Goal: Task Accomplishment & Management: Manage account settings

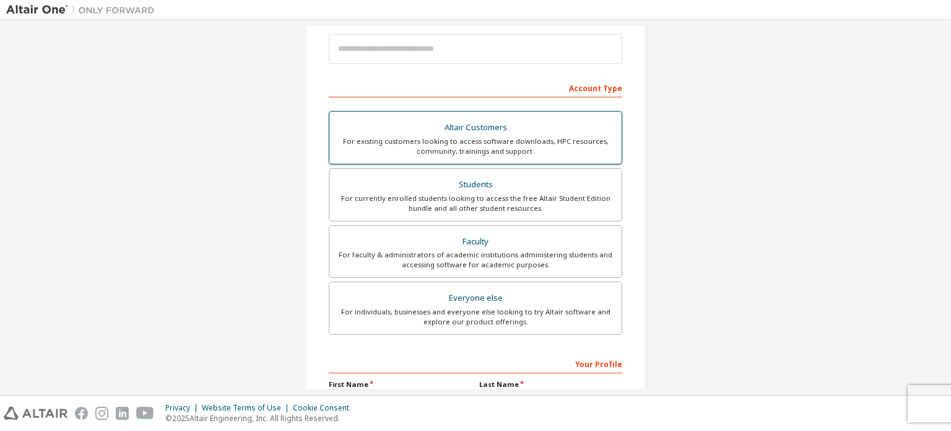
scroll to position [145, 0]
click at [440, 143] on div "For existing customers looking to access software downloads, HPC resources, com…" at bounding box center [476, 147] width 278 height 20
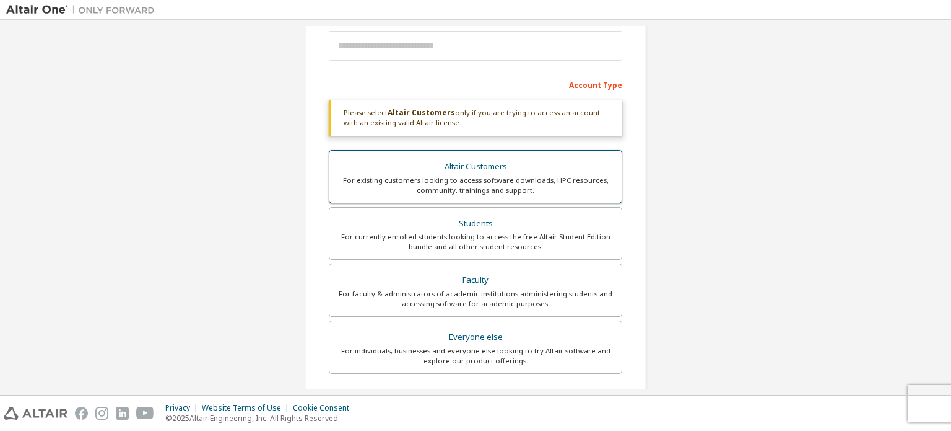
scroll to position [150, 0]
click at [443, 226] on div "Students" at bounding box center [476, 222] width 278 height 17
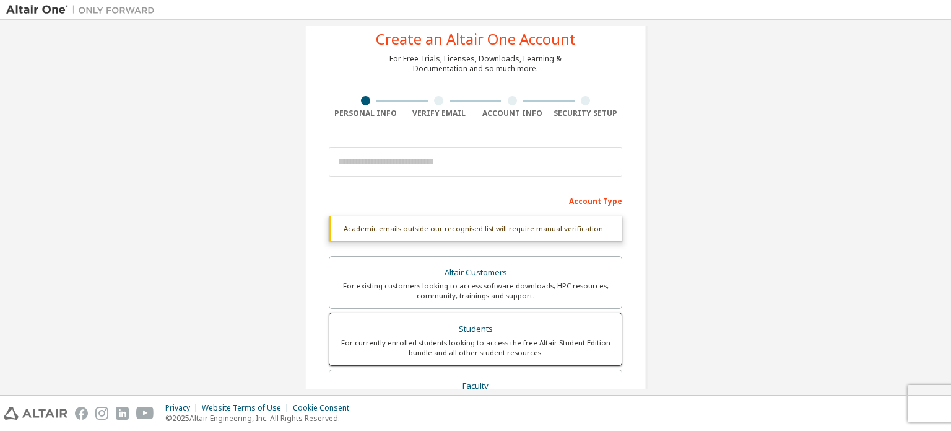
scroll to position [32, 0]
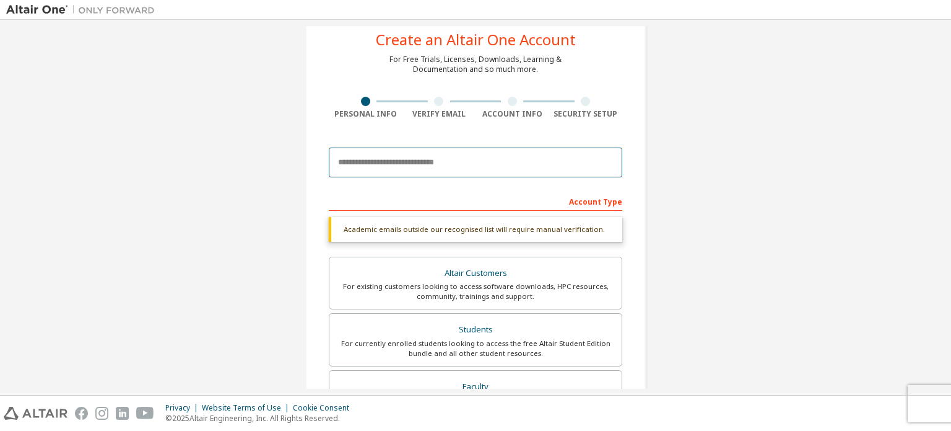
click at [387, 161] on input "email" at bounding box center [476, 162] width 294 height 30
type input "**********"
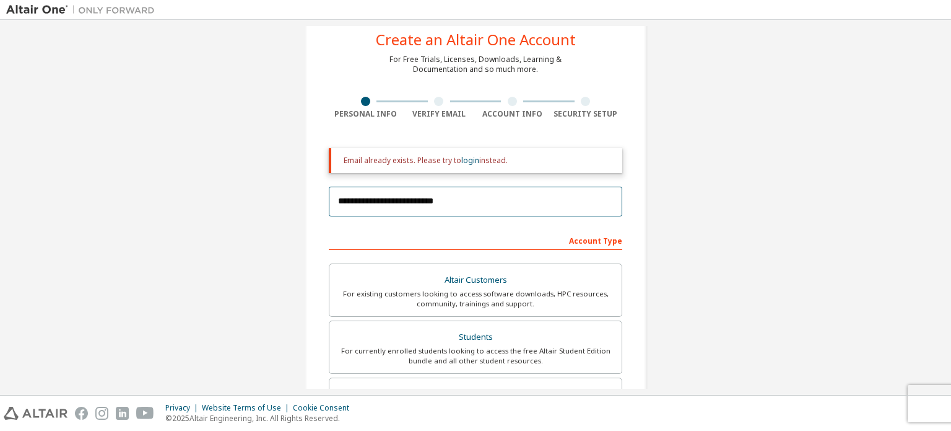
click at [376, 203] on input "**********" at bounding box center [476, 201] width 294 height 30
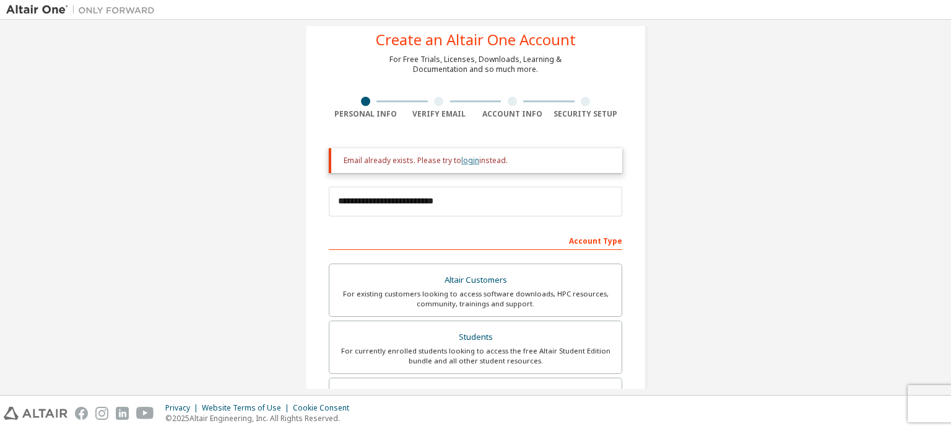
click at [467, 160] on link "login" at bounding box center [470, 160] width 18 height 11
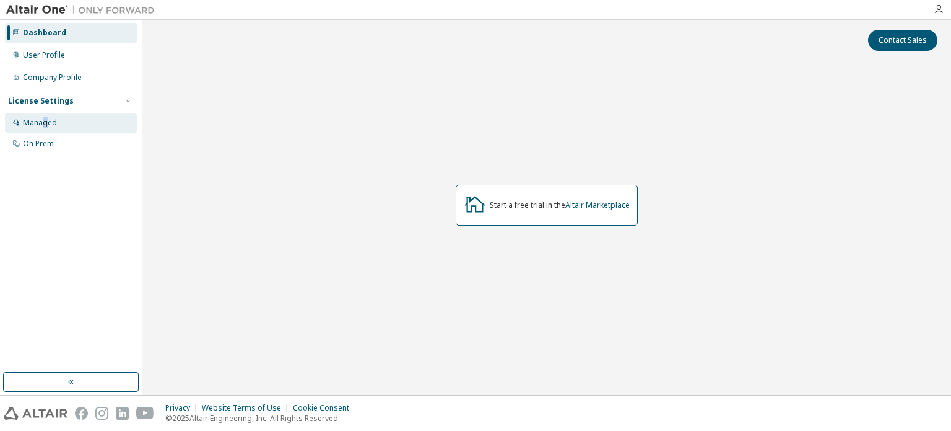
click at [46, 123] on div "Managed" at bounding box center [40, 123] width 34 height 10
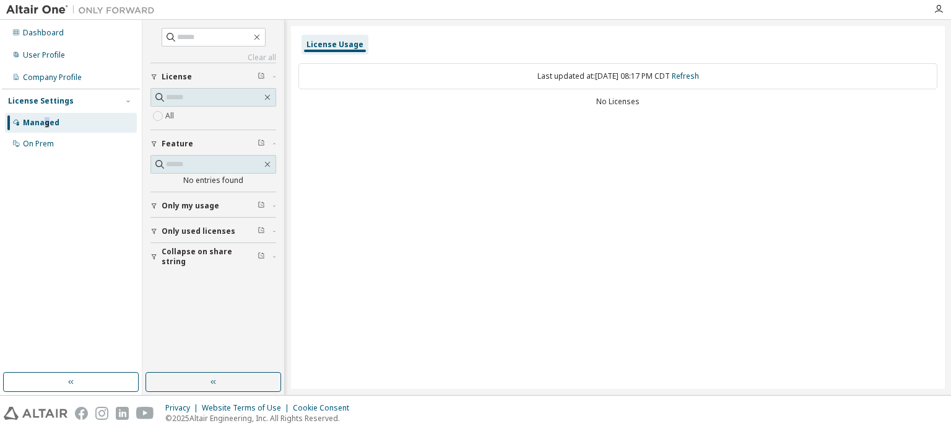
click at [208, 231] on span "Only used licenses" at bounding box center [199, 231] width 74 height 10
click at [160, 247] on button "Collapse on share string" at bounding box center [214, 256] width 126 height 27
click at [173, 232] on span "Only used licenses" at bounding box center [199, 231] width 74 height 10
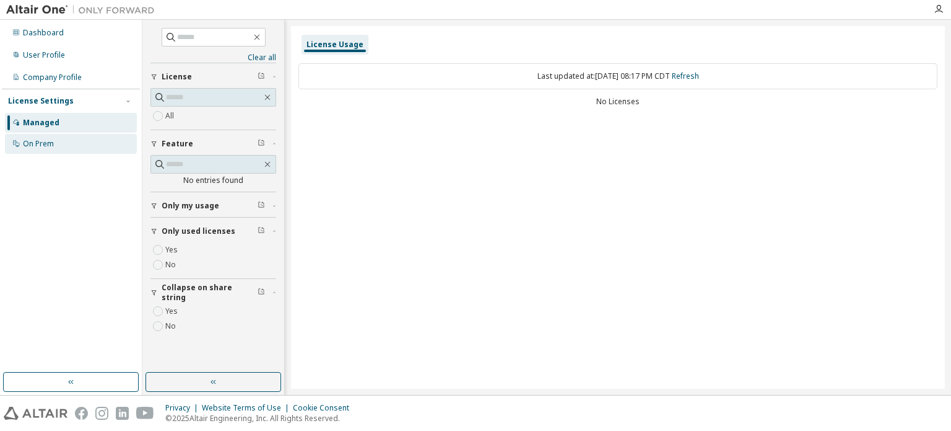
click at [37, 141] on div "On Prem" at bounding box center [38, 144] width 31 height 10
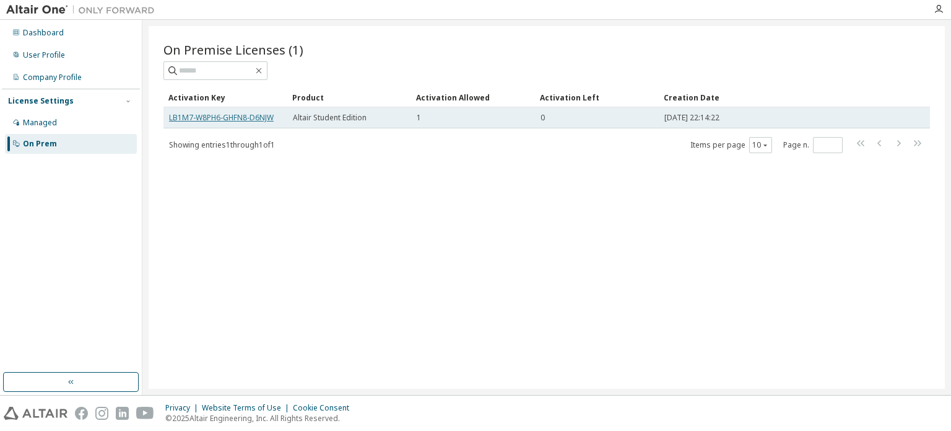
click at [258, 116] on link "LB1M7-W8PH6-GHFN8-D6NJW" at bounding box center [221, 117] width 105 height 11
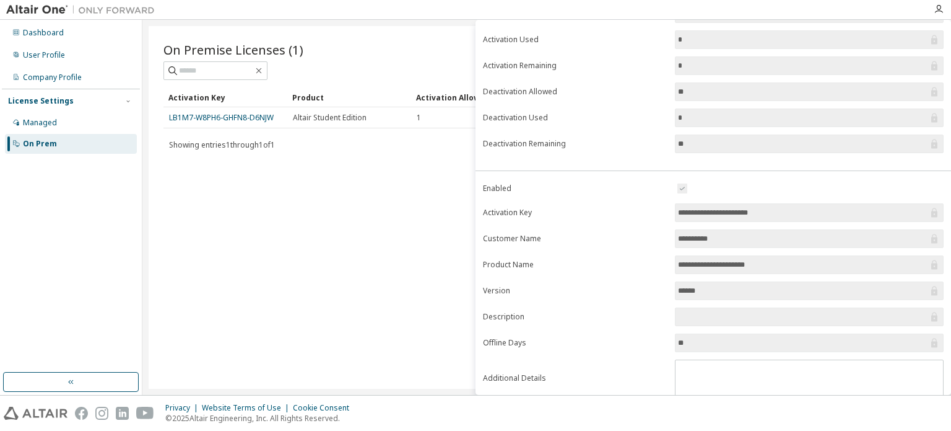
scroll to position [126, 0]
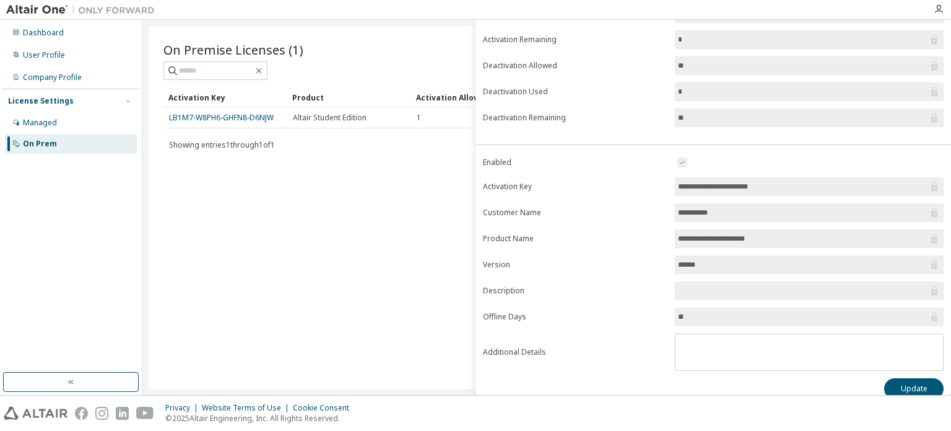
drag, startPoint x: 727, startPoint y: 238, endPoint x: 742, endPoint y: 237, distance: 15.5
click at [742, 237] on input "**********" at bounding box center [803, 238] width 250 height 12
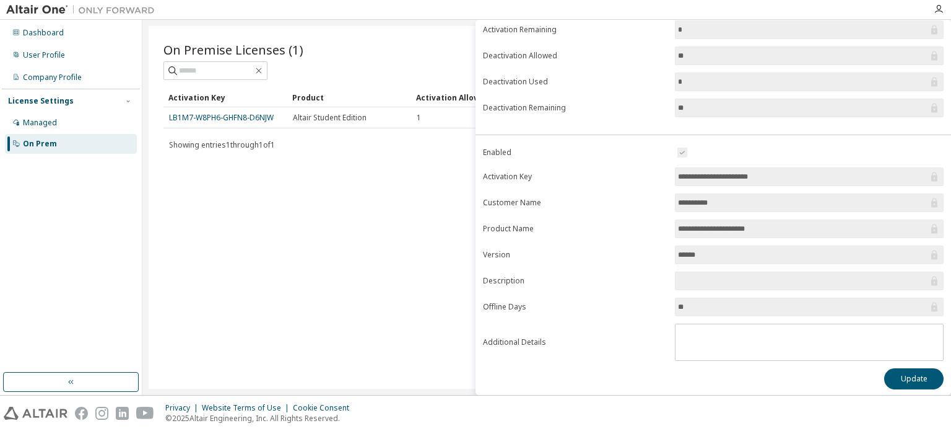
scroll to position [0, 0]
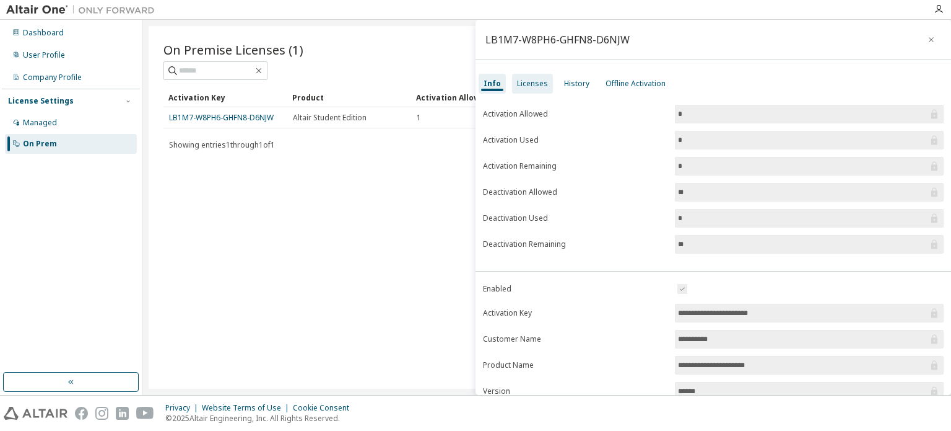
click at [537, 76] on div "Licenses" at bounding box center [532, 84] width 41 height 20
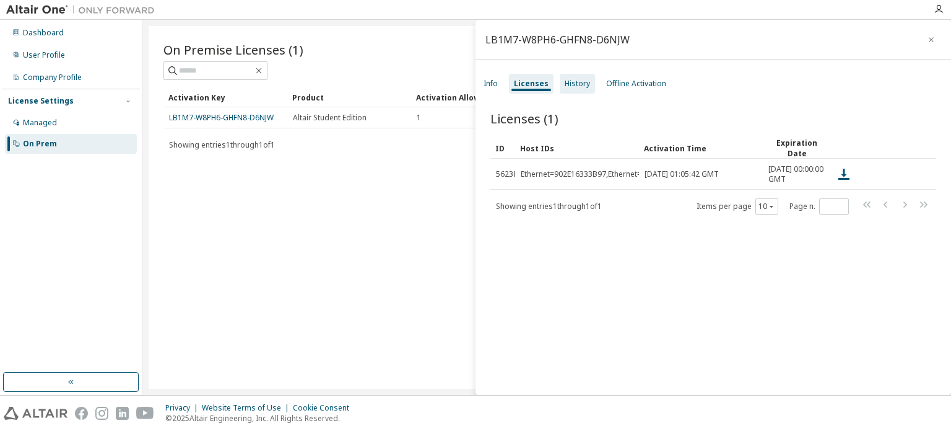
click at [577, 88] on div "History" at bounding box center [577, 84] width 25 height 10
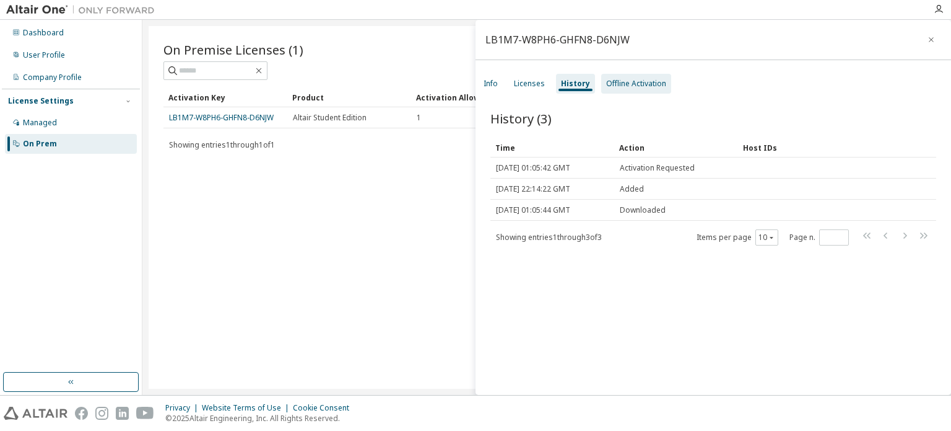
click at [629, 82] on div "Offline Activation" at bounding box center [636, 84] width 60 height 10
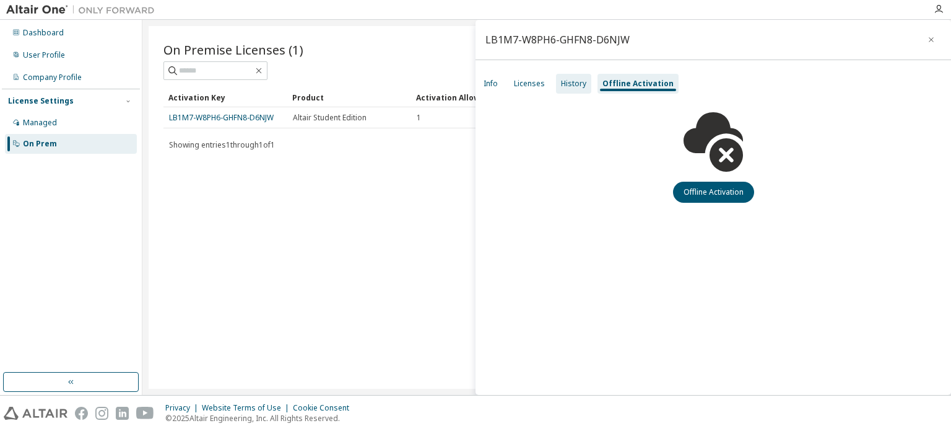
click at [576, 84] on div "History" at bounding box center [573, 84] width 25 height 10
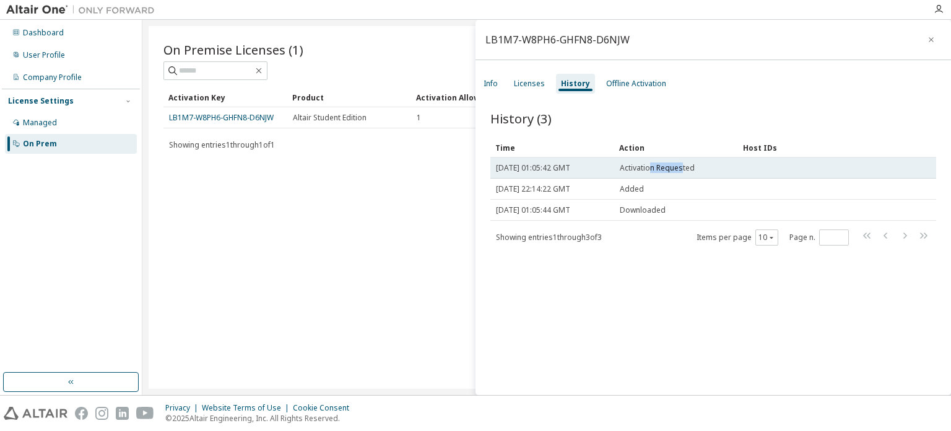
drag, startPoint x: 649, startPoint y: 168, endPoint x: 682, endPoint y: 169, distance: 33.5
click at [682, 169] on span "Activation Requested" at bounding box center [657, 168] width 75 height 10
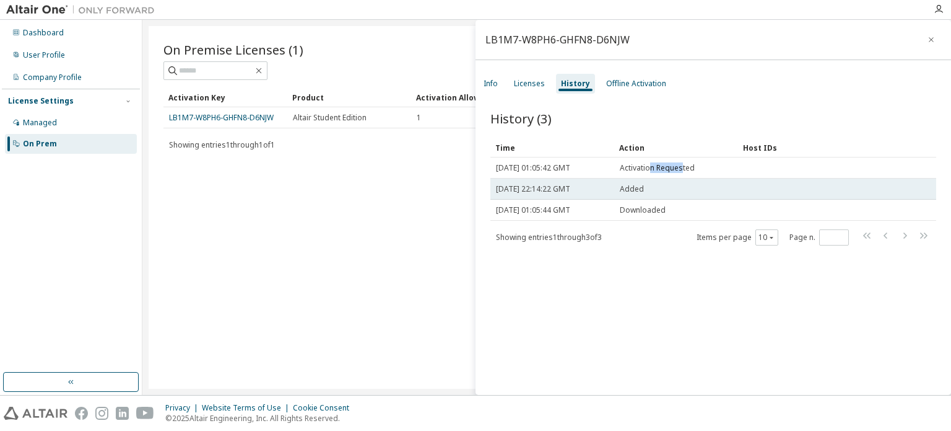
drag, startPoint x: 577, startPoint y: 180, endPoint x: 640, endPoint y: 185, distance: 62.8
click at [640, 185] on tr "Mon, 08 Sep 2025 22:14:22 GMT Added" at bounding box center [714, 188] width 446 height 21
click at [645, 186] on div "Added" at bounding box center [676, 189] width 113 height 10
drag, startPoint x: 650, startPoint y: 188, endPoint x: 501, endPoint y: 189, distance: 149.3
click at [501, 189] on tr "Mon, 08 Sep 2025 22:14:22 GMT Added" at bounding box center [714, 188] width 446 height 21
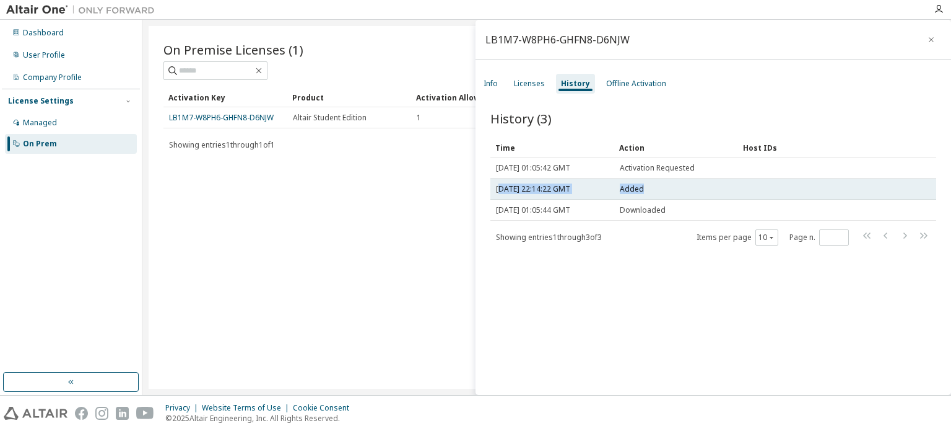
click at [501, 189] on span "Mon, 08 Sep 2025 22:14:22 GMT" at bounding box center [533, 189] width 74 height 10
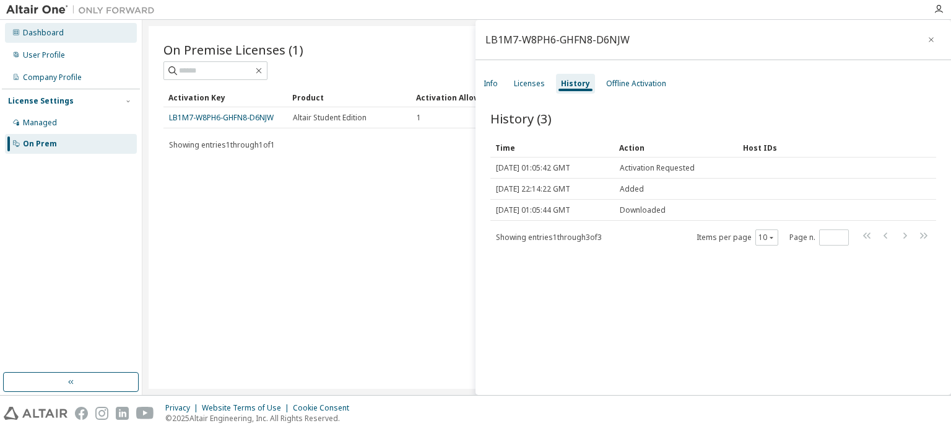
click at [64, 34] on div "Dashboard" at bounding box center [71, 33] width 132 height 20
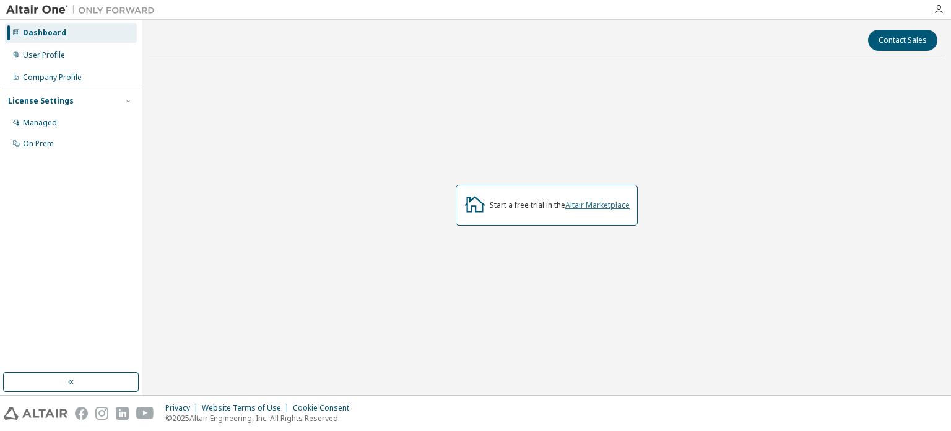
click at [611, 205] on link "Altair Marketplace" at bounding box center [598, 204] width 64 height 11
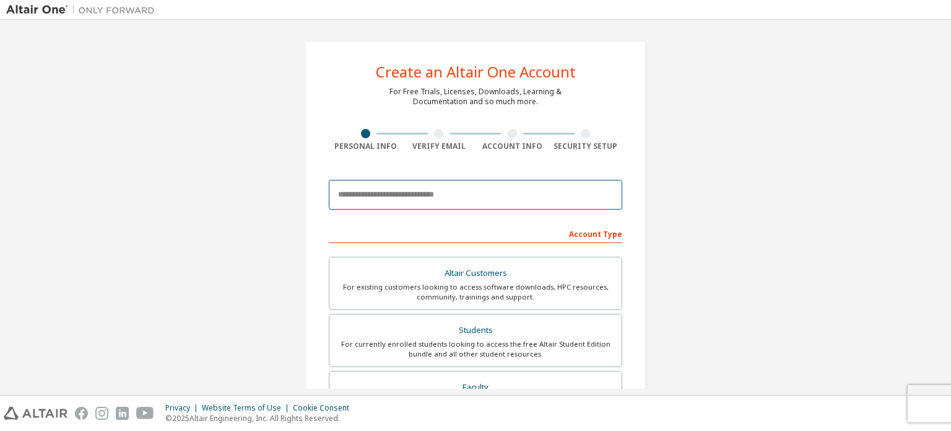
click at [374, 200] on input "email" at bounding box center [476, 195] width 294 height 30
type input "**********"
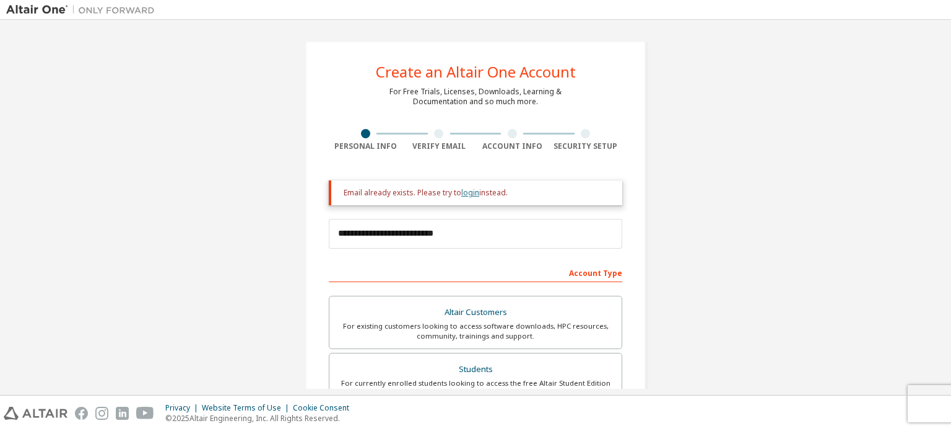
click at [468, 195] on link "login" at bounding box center [470, 192] width 18 height 11
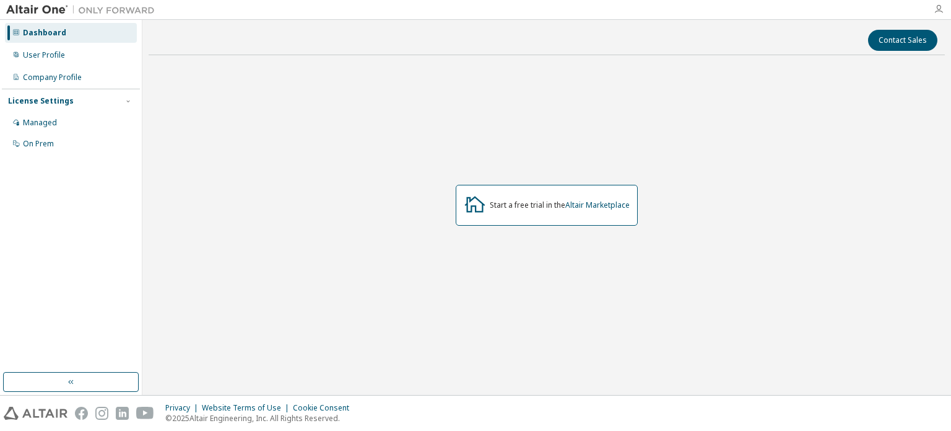
click at [942, 9] on icon "button" at bounding box center [939, 9] width 10 height 10
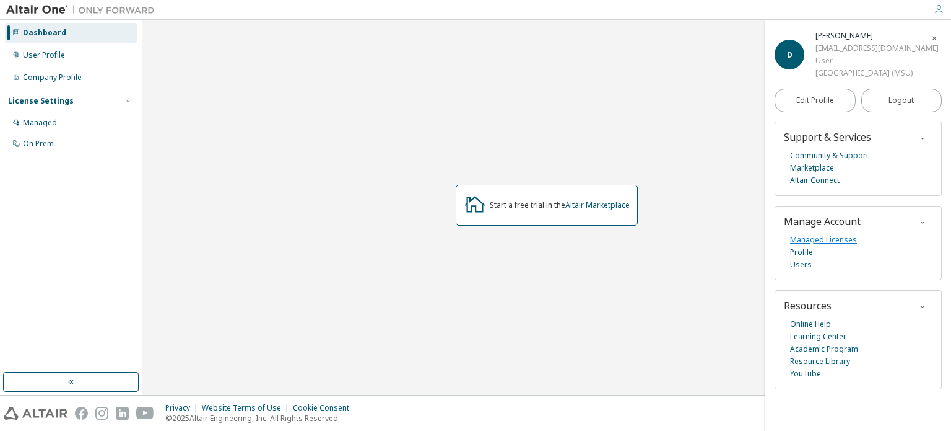
click at [812, 239] on link "Managed Licenses" at bounding box center [823, 240] width 67 height 12
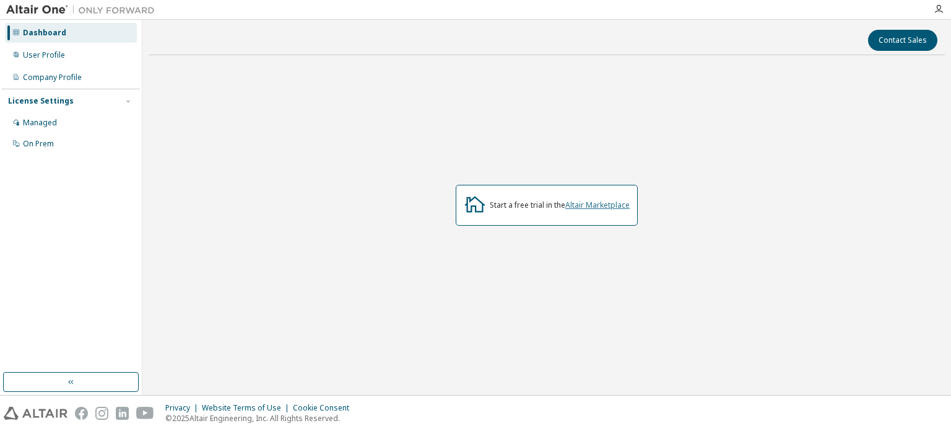
click at [584, 205] on link "Altair Marketplace" at bounding box center [598, 204] width 64 height 11
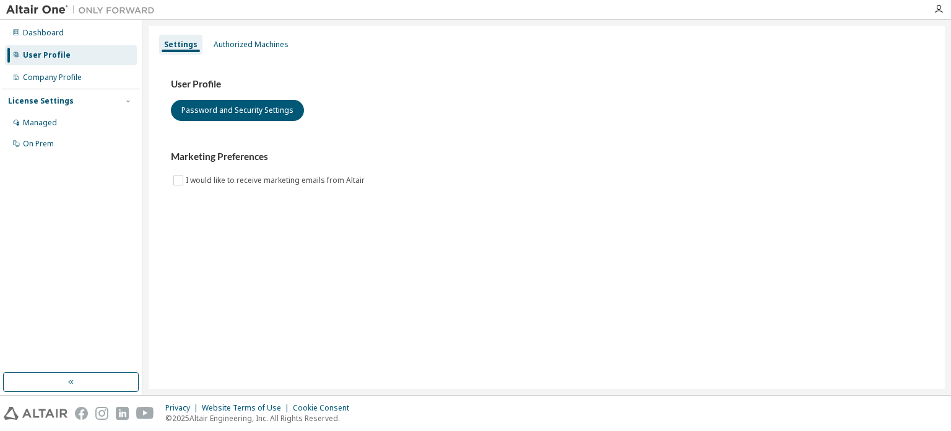
click at [243, 31] on div "Settings Authorized Machines User Profile Password and Security Settings Market…" at bounding box center [547, 207] width 797 height 362
click at [243, 37] on div "Authorized Machines" at bounding box center [251, 45] width 85 height 20
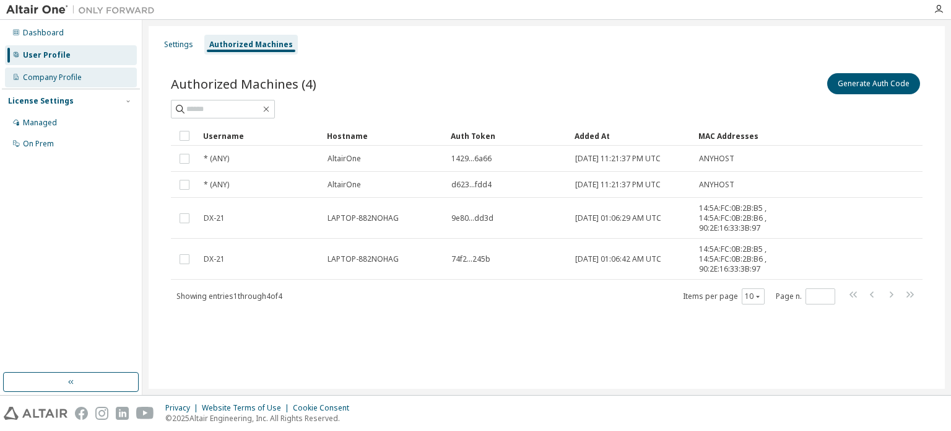
click at [65, 78] on div "Company Profile" at bounding box center [52, 77] width 59 height 10
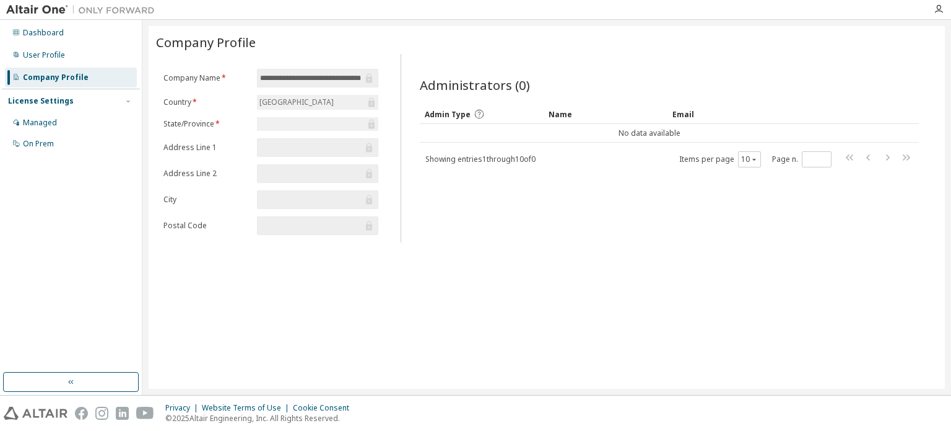
click at [292, 81] on input "**********" at bounding box center [311, 78] width 103 height 12
click at [366, 74] on icon at bounding box center [369, 78] width 12 height 12
click at [369, 101] on icon at bounding box center [372, 102] width 6 height 9
click at [52, 125] on div "Managed" at bounding box center [40, 123] width 34 height 10
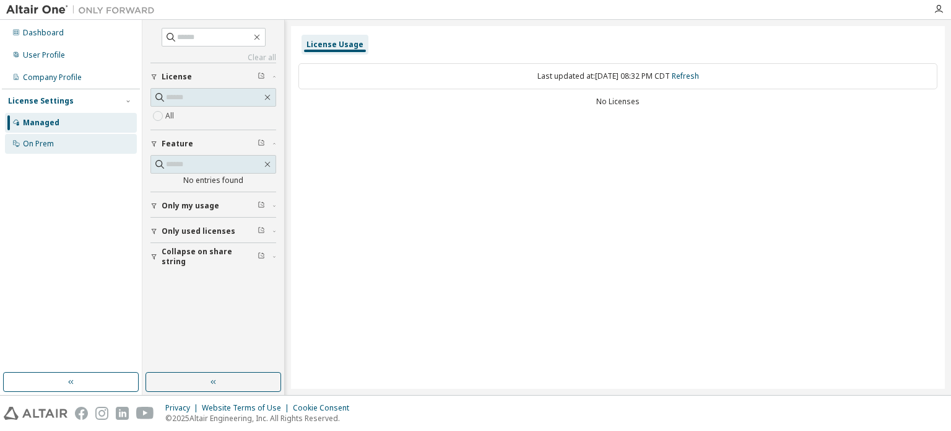
click at [53, 138] on div "On Prem" at bounding box center [71, 144] width 132 height 20
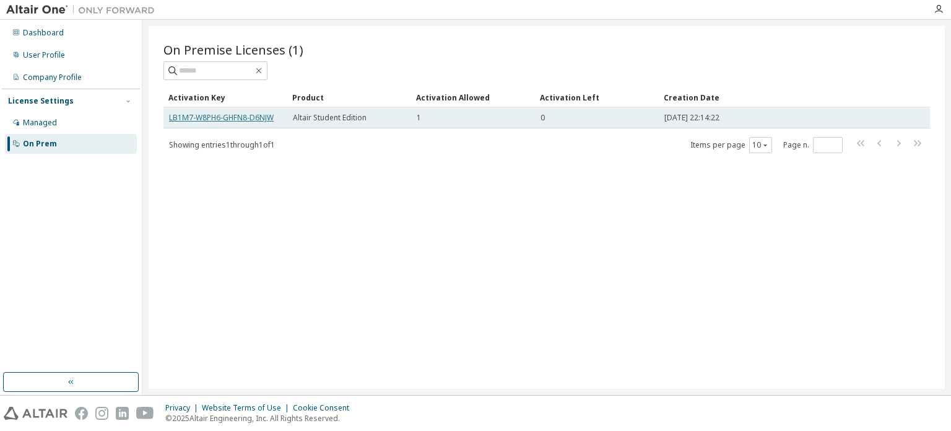
click at [226, 115] on link "LB1M7-W8PH6-GHFN8-D6NJW" at bounding box center [221, 117] width 105 height 11
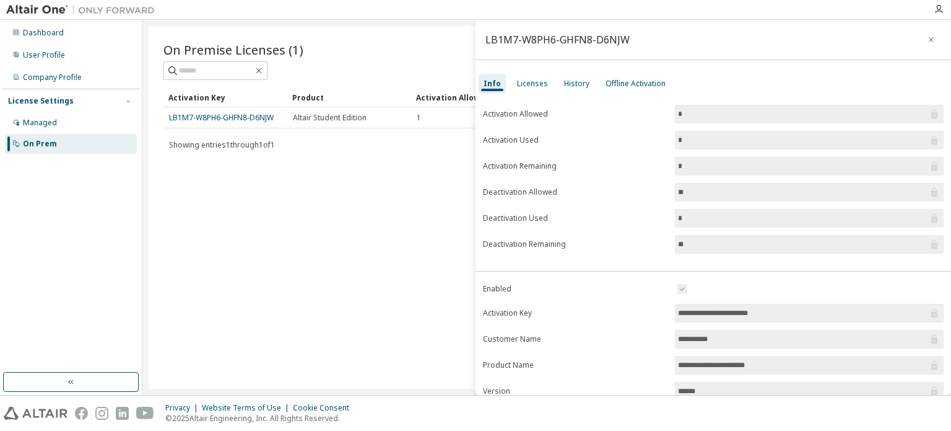
click at [413, 219] on div "On Premise Licenses (1) Clear Load Save Save As Field Operator Value Select fil…" at bounding box center [547, 207] width 797 height 362
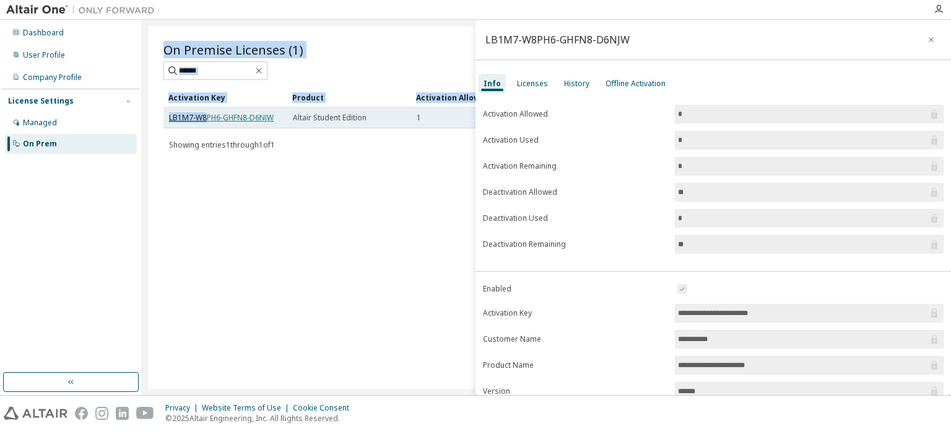
drag, startPoint x: 216, startPoint y: 116, endPoint x: 208, endPoint y: 119, distance: 9.2
click at [208, 119] on div "On Premise Licenses (1) Clear Load Save Save As Field Operator Value Select fil…" at bounding box center [547, 207] width 797 height 362
click at [208, 119] on link "LB1M7-W8PH6-GHFN8-D6NJW" at bounding box center [221, 117] width 105 height 11
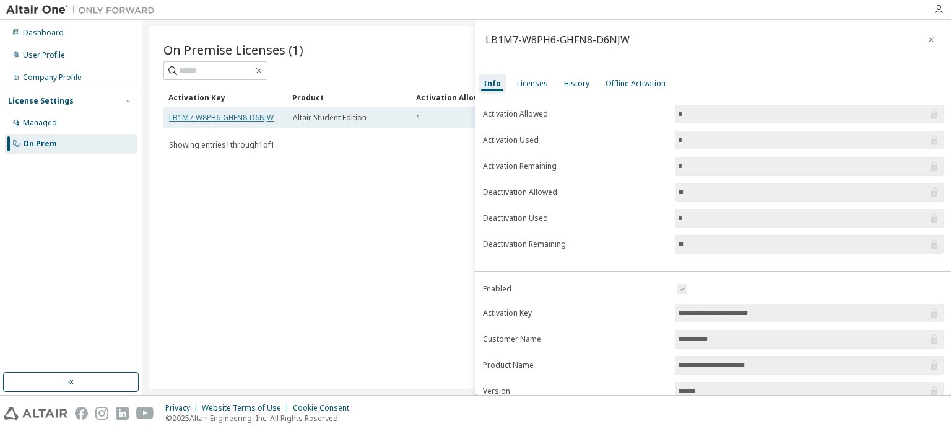
click at [208, 119] on link "LB1M7-W8PH6-GHFN8-D6NJW" at bounding box center [221, 117] width 105 height 11
